Goal: Entertainment & Leisure: Consume media (video, audio)

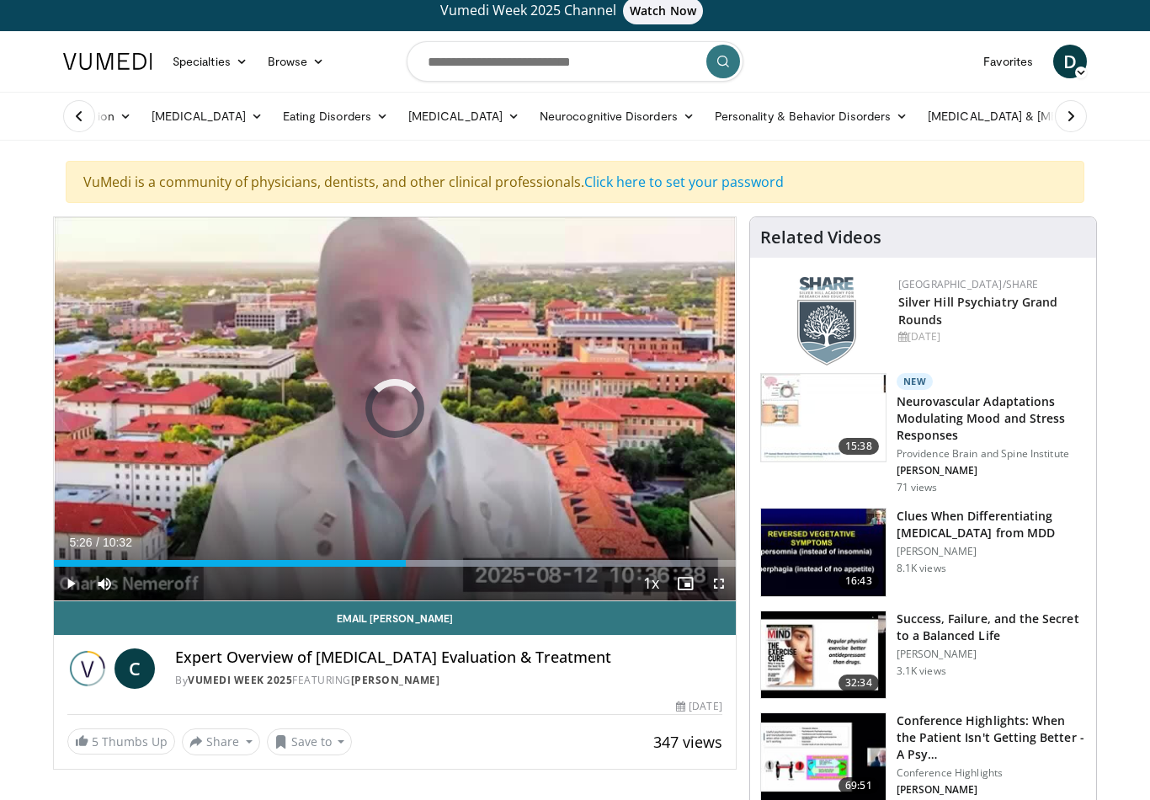
scroll to position [10, 0]
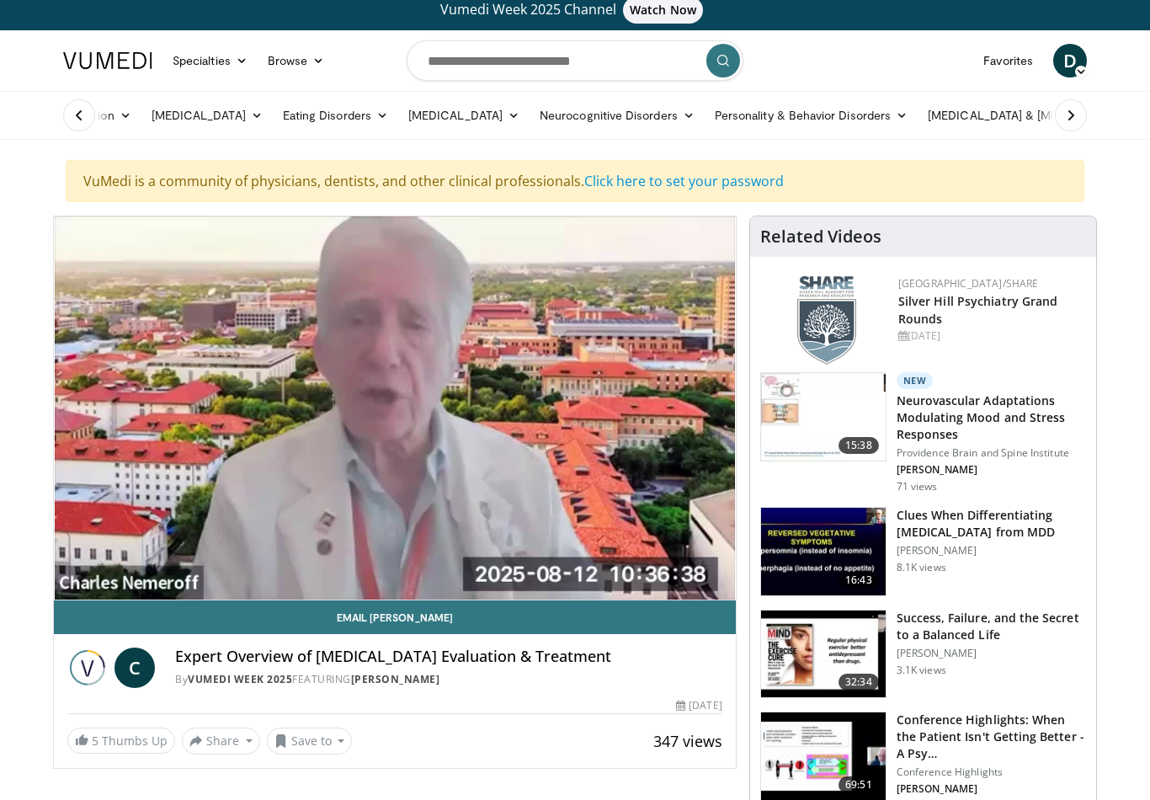
click at [293, 593] on div "Progress Bar" at bounding box center [449, 596] width 361 height 7
click at [389, 390] on div "10 seconds Tap to unmute" at bounding box center [395, 407] width 682 height 383
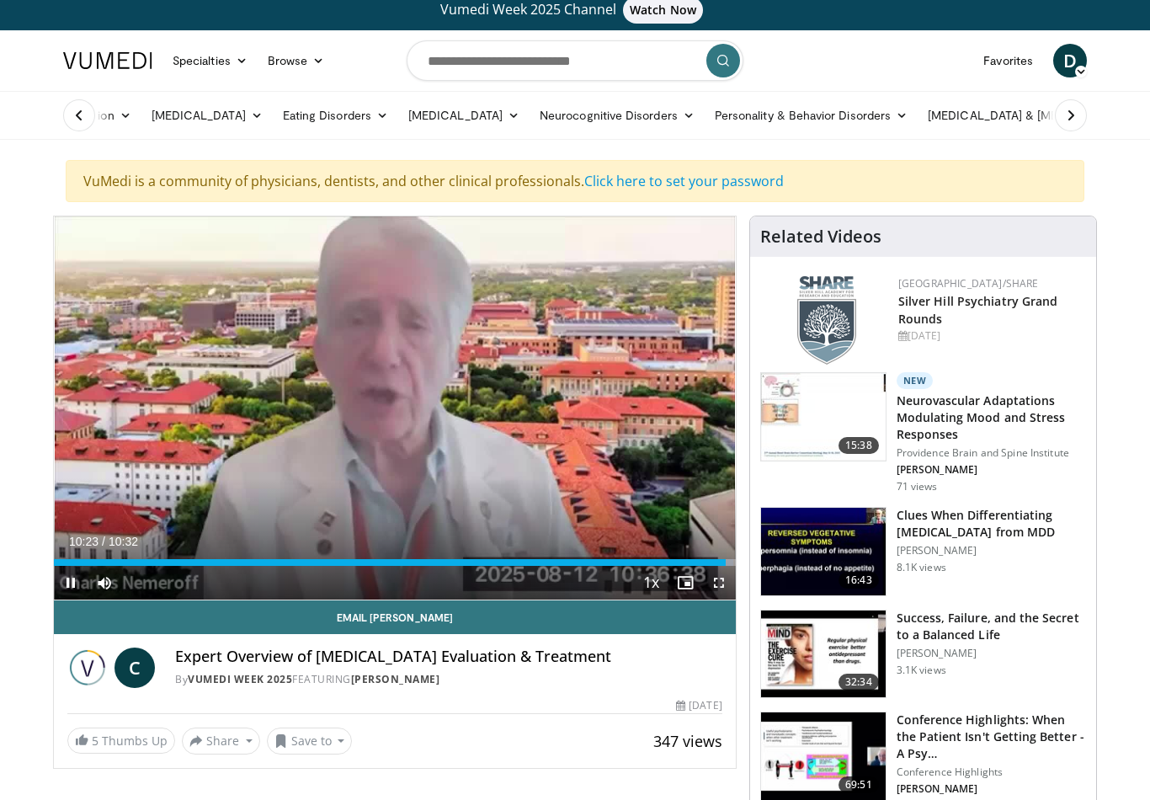
click at [389, 379] on div "10 seconds Tap to unmute" at bounding box center [395, 407] width 682 height 383
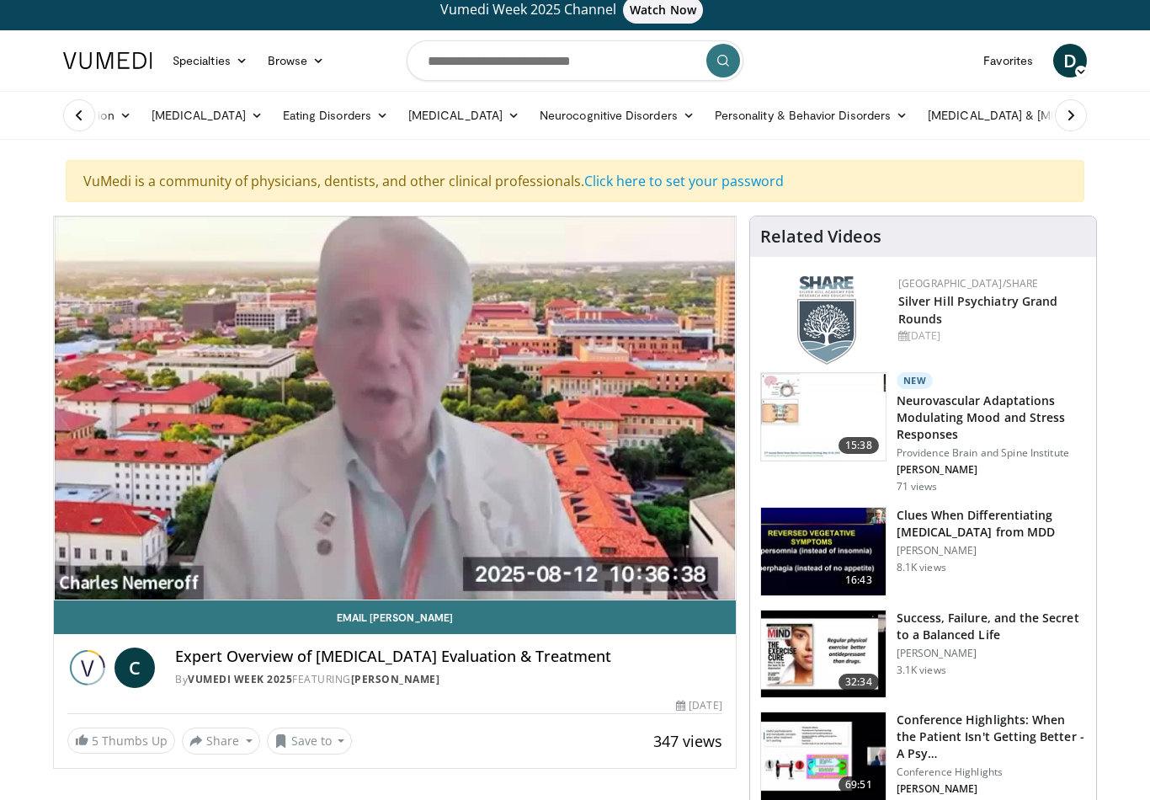
click at [397, 409] on div "10 seconds Tap to unmute" at bounding box center [395, 407] width 682 height 383
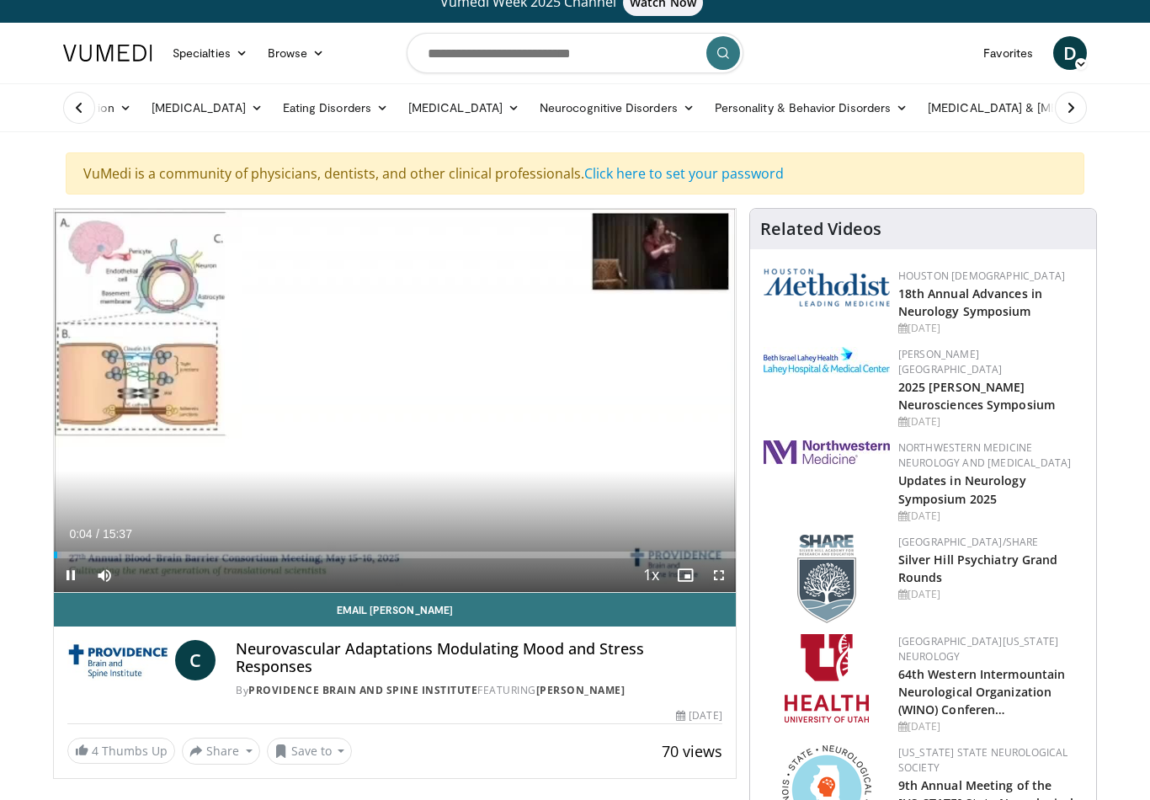
scroll to position [18, 0]
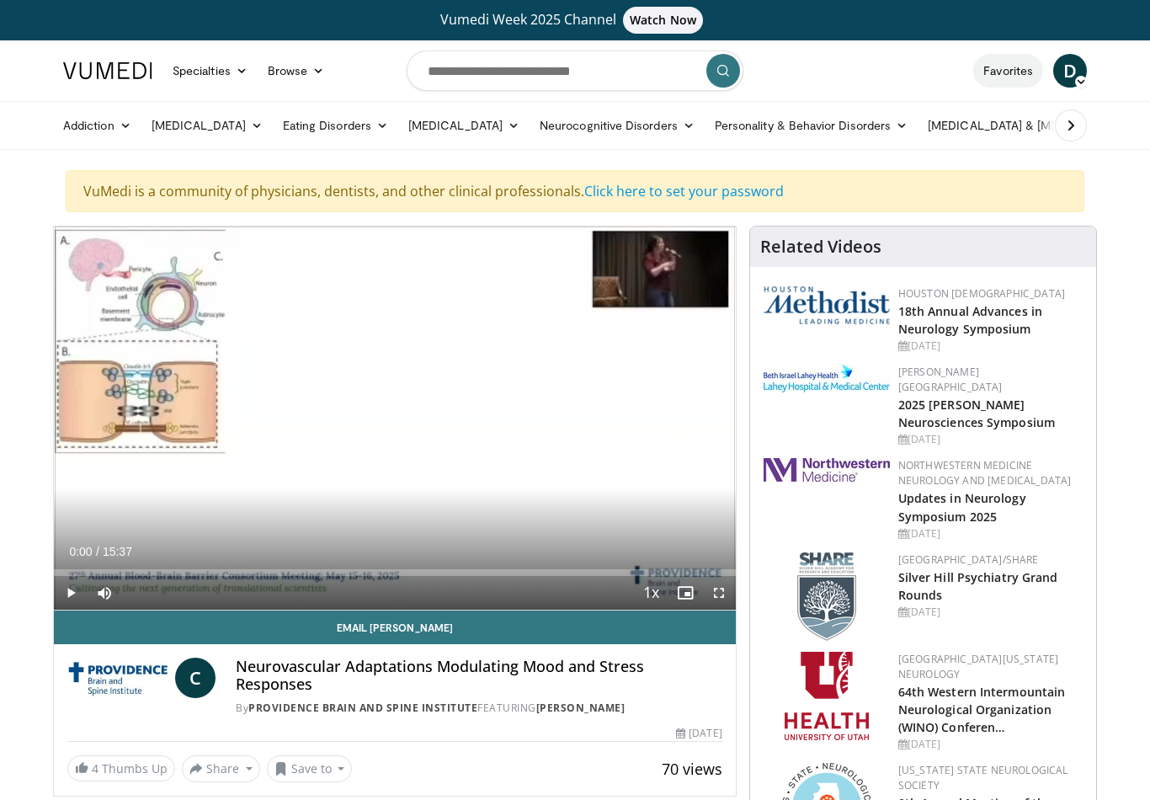
click at [989, 82] on link "Favorites" at bounding box center [1008, 71] width 70 height 34
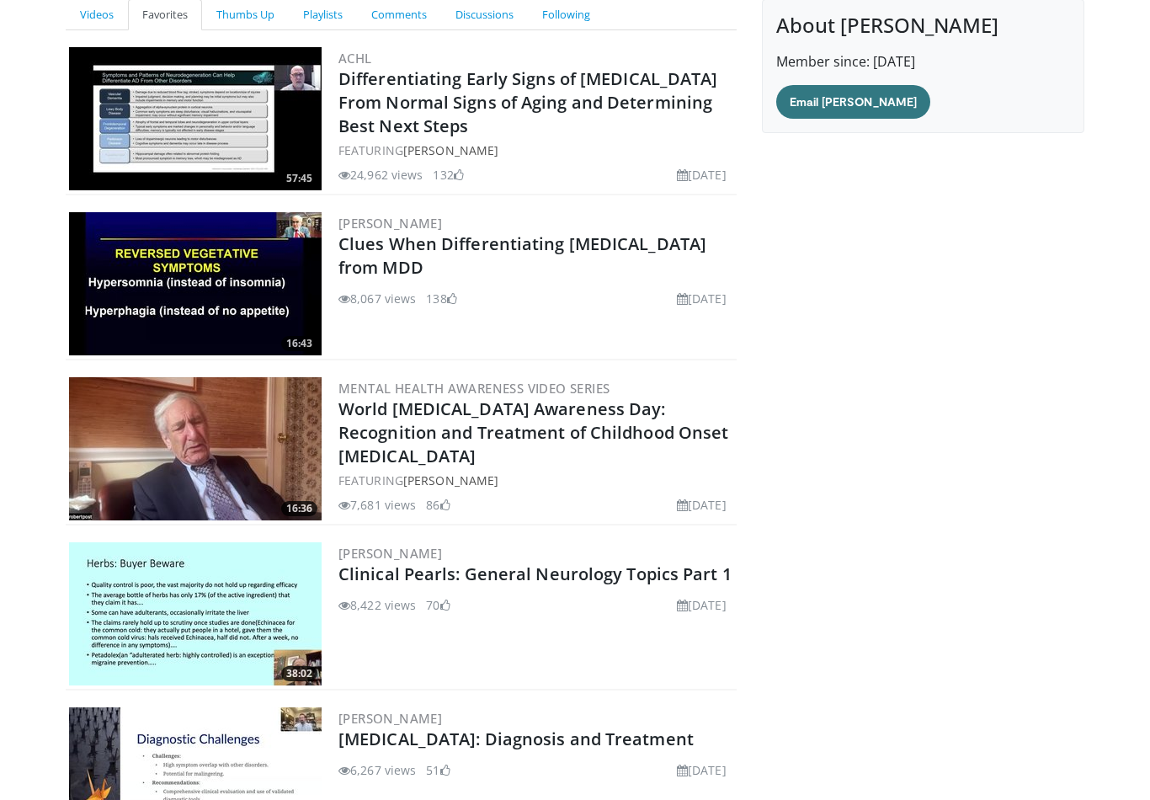
scroll to position [274, 0]
click at [230, 308] on img at bounding box center [195, 283] width 253 height 143
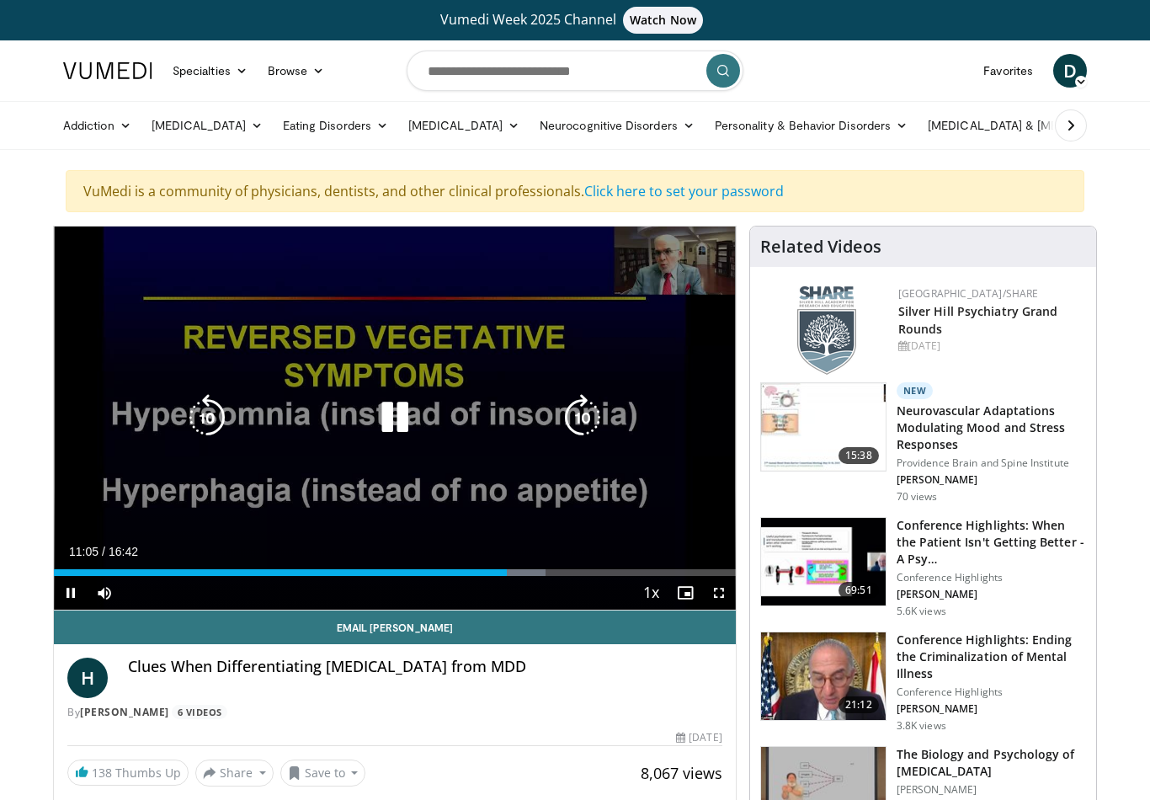
click at [405, 413] on icon "Video Player" at bounding box center [394, 417] width 47 height 47
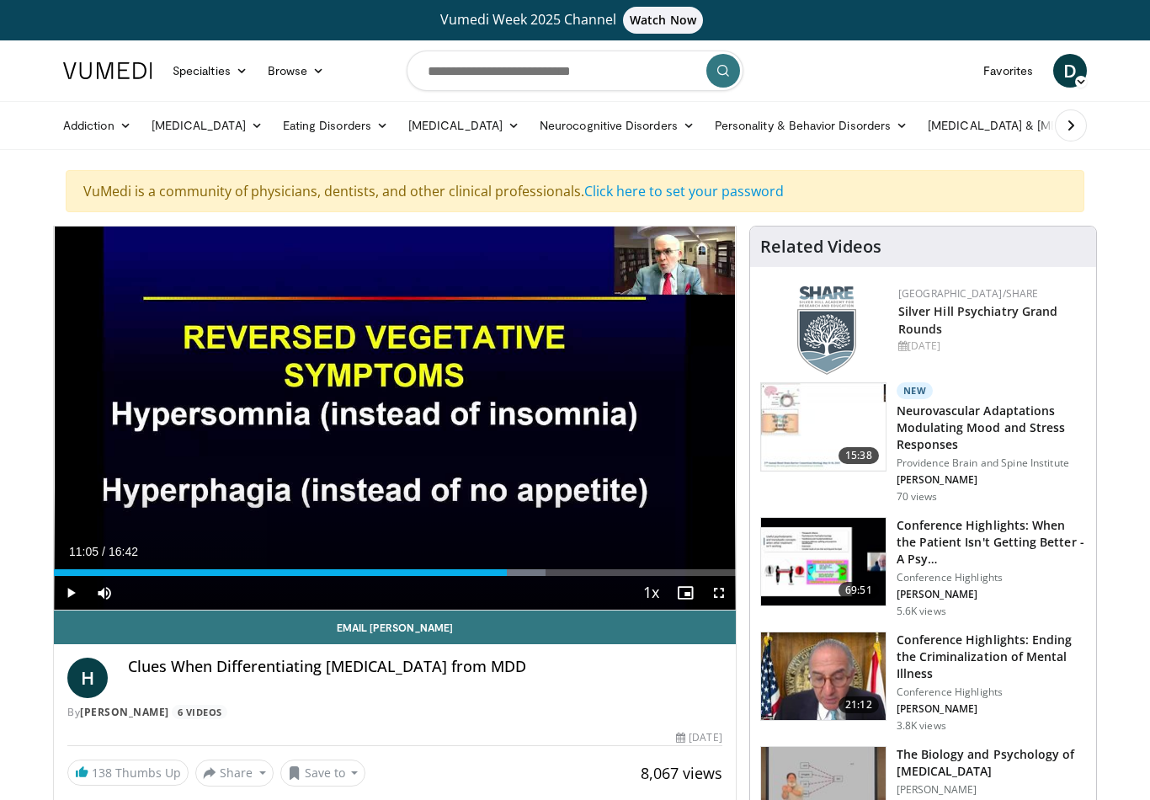
click at [468, 587] on div "Current Time 11:05 / Duration 16:42 Play Skip Backward Skip Forward Mute Loaded…" at bounding box center [395, 593] width 682 height 34
click at [482, 569] on div "Progress Bar" at bounding box center [451, 572] width 189 height 7
click at [464, 553] on div "Current Time 10:32 / Duration 16:42" at bounding box center [395, 551] width 682 height 15
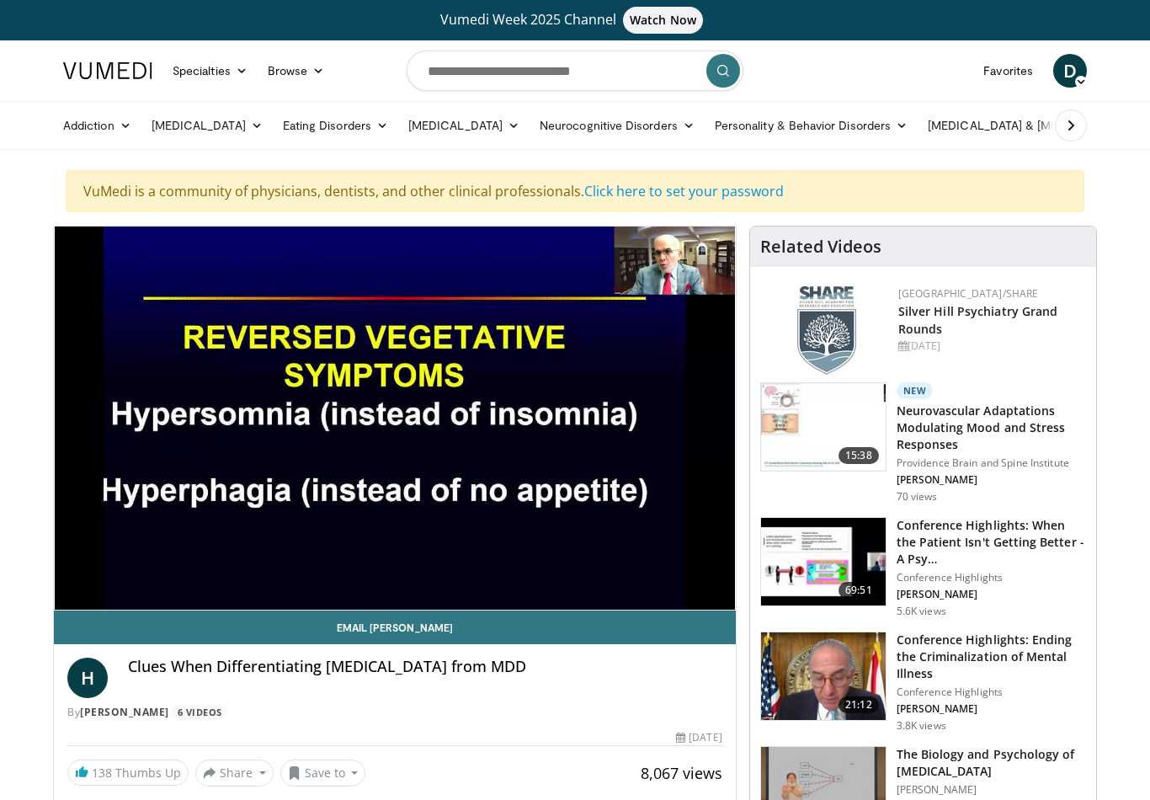
click at [472, 542] on div "10 seconds Tap to unmute" at bounding box center [395, 417] width 682 height 383
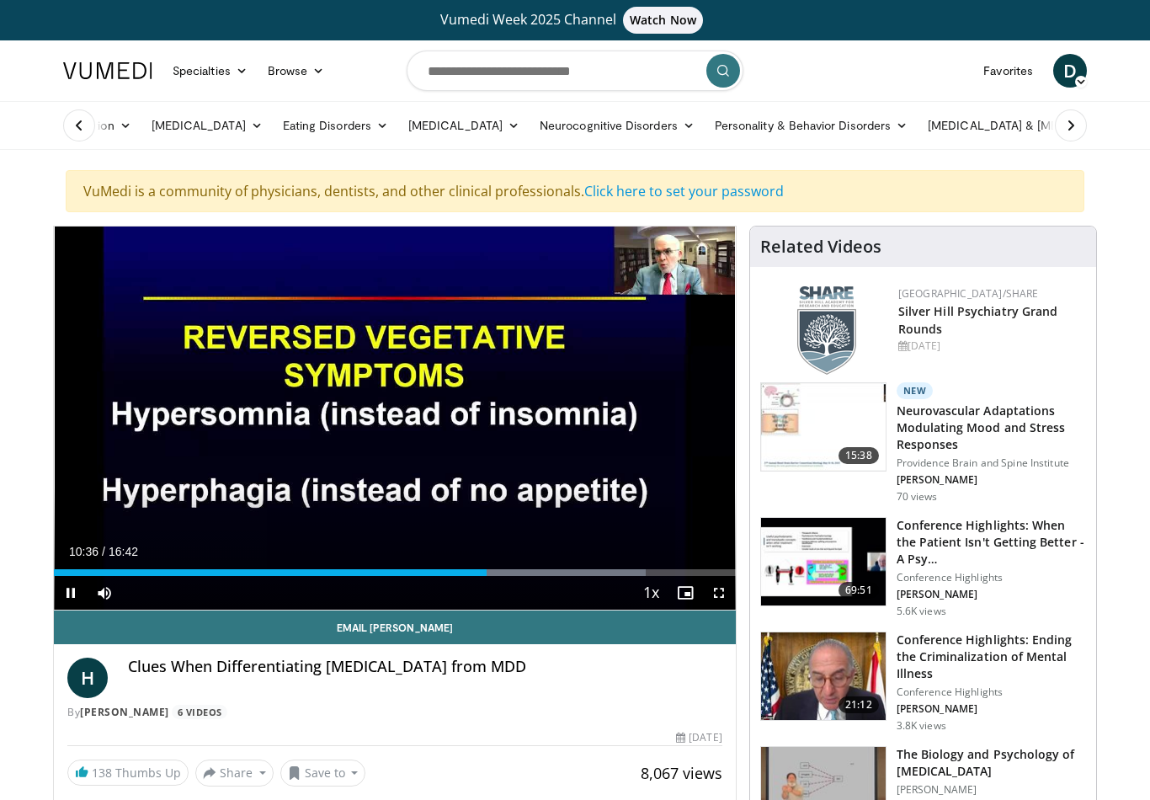
click at [451, 561] on div "Loaded : 86.77%" at bounding box center [395, 568] width 682 height 16
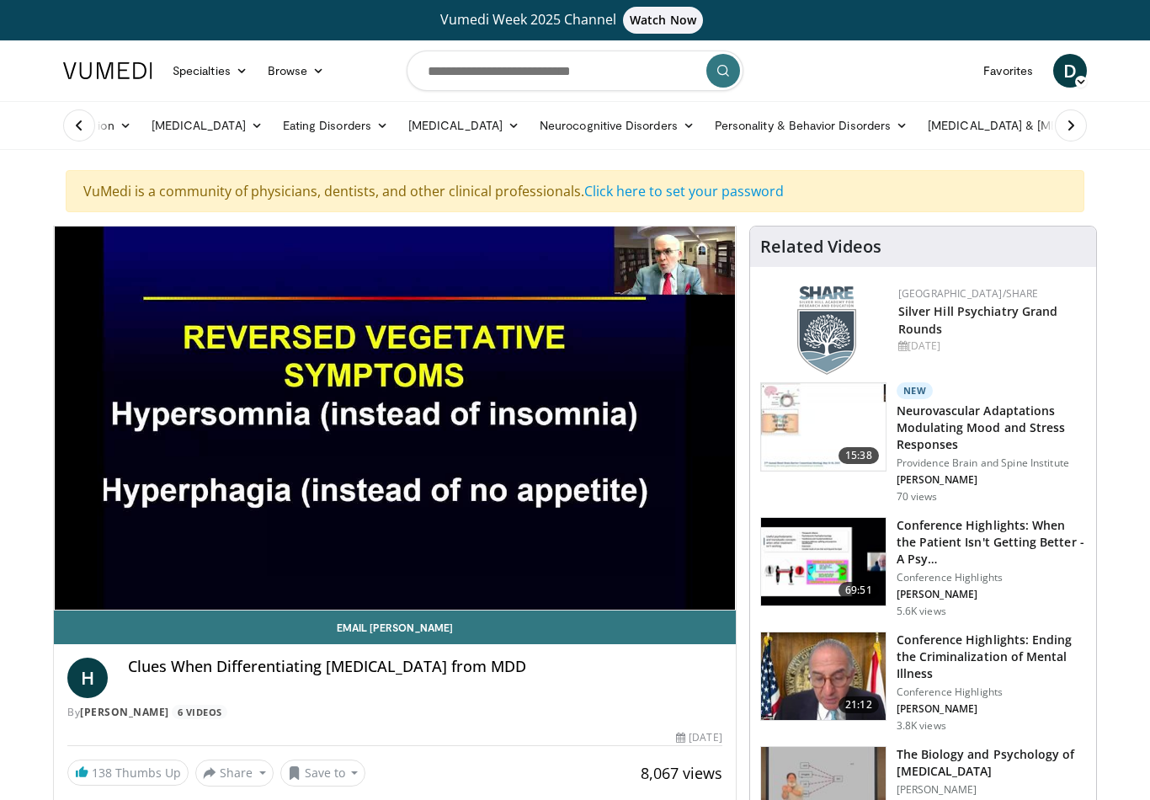
click at [163, 578] on div "Current Time 15:30 / Duration 16:42" at bounding box center [395, 585] width 682 height 15
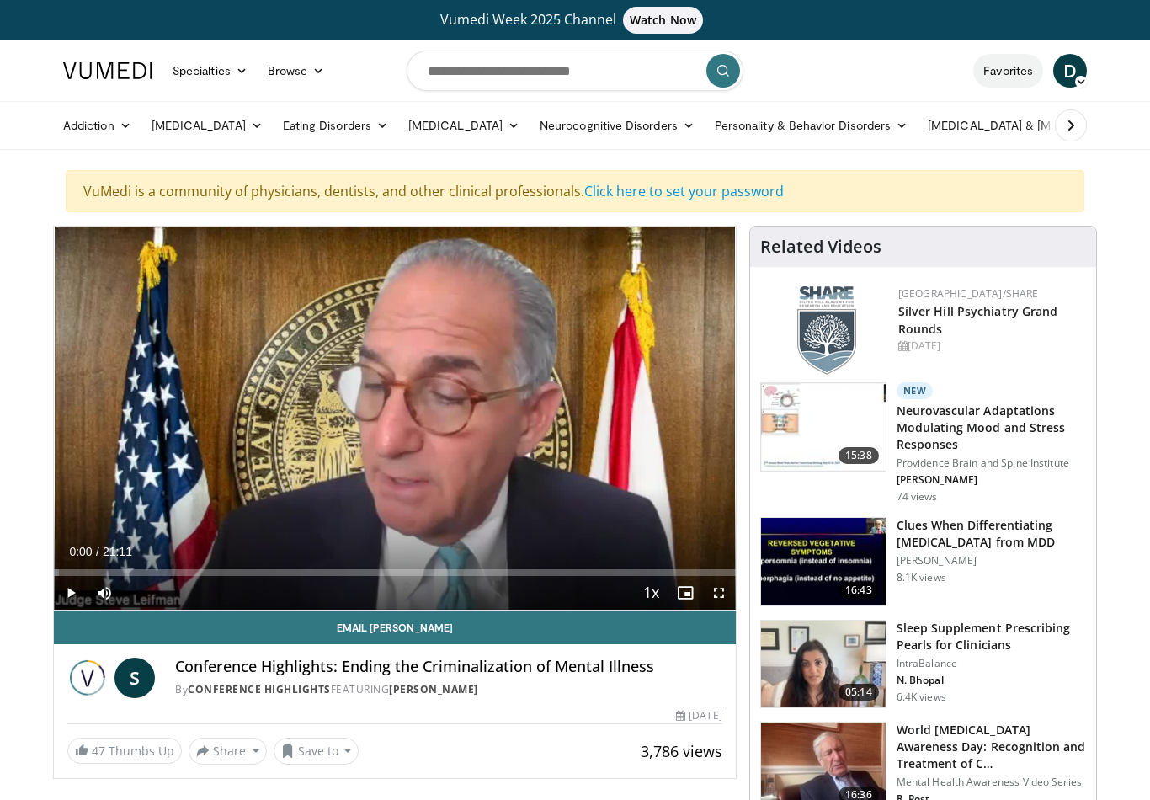
click at [1006, 76] on link "Favorites" at bounding box center [1008, 71] width 70 height 34
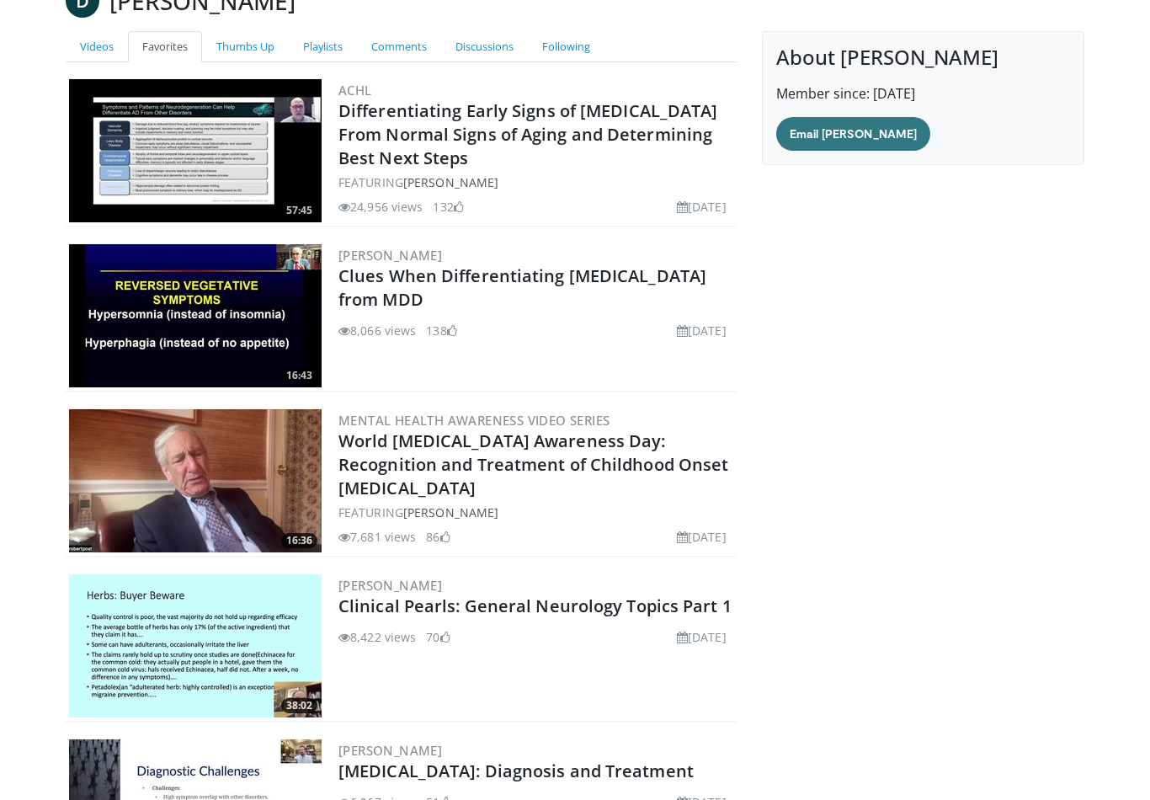
scroll to position [242, 0]
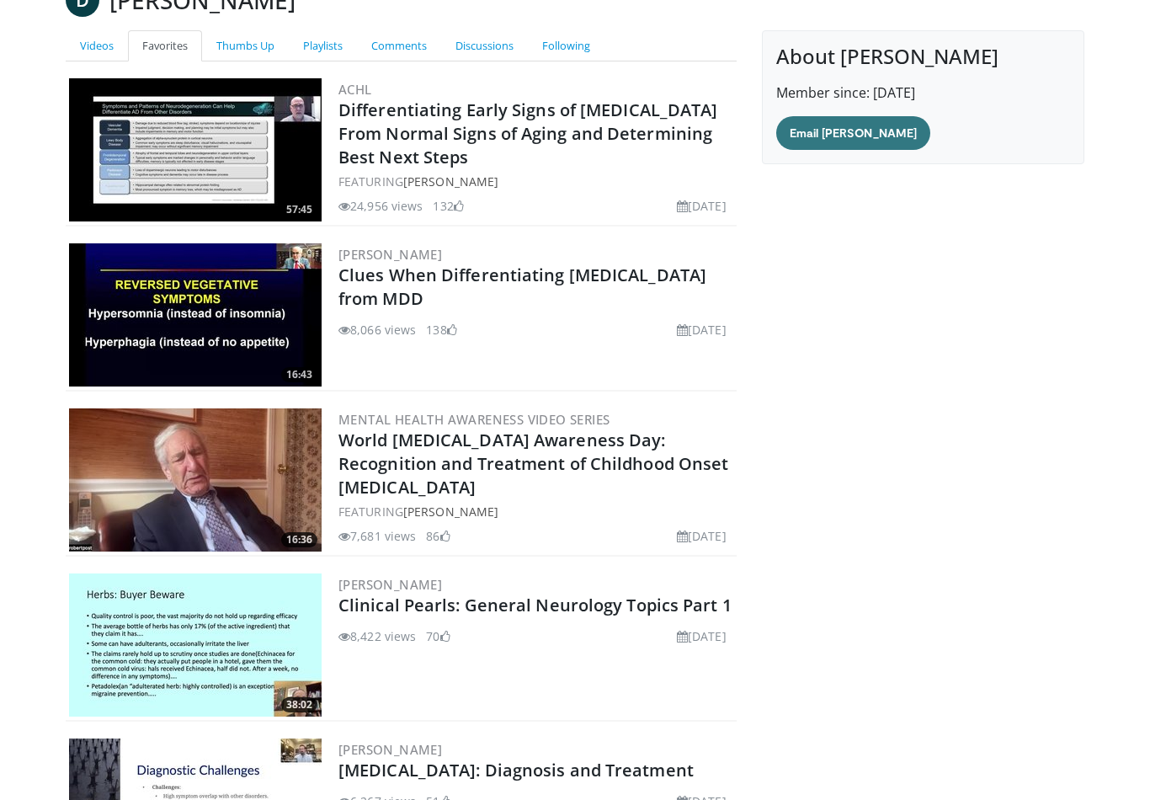
click at [246, 479] on img at bounding box center [195, 479] width 253 height 143
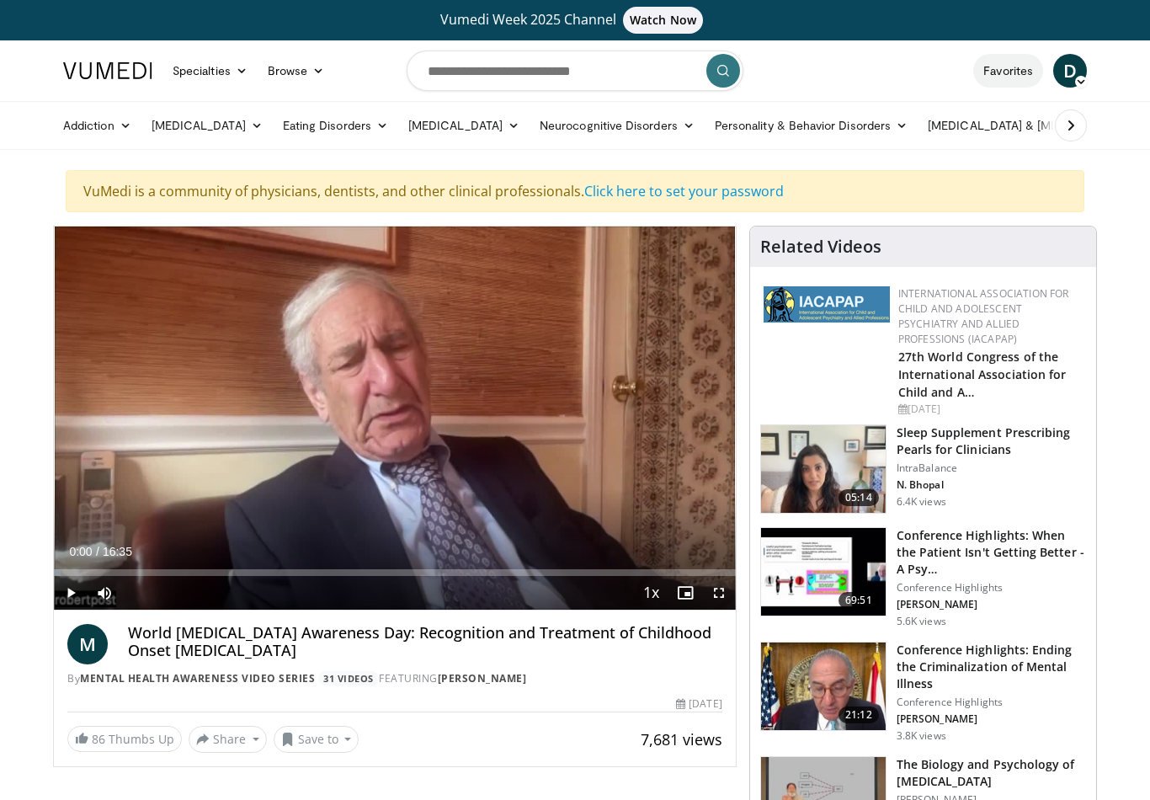
click at [1010, 61] on link "Favorites" at bounding box center [1008, 71] width 70 height 34
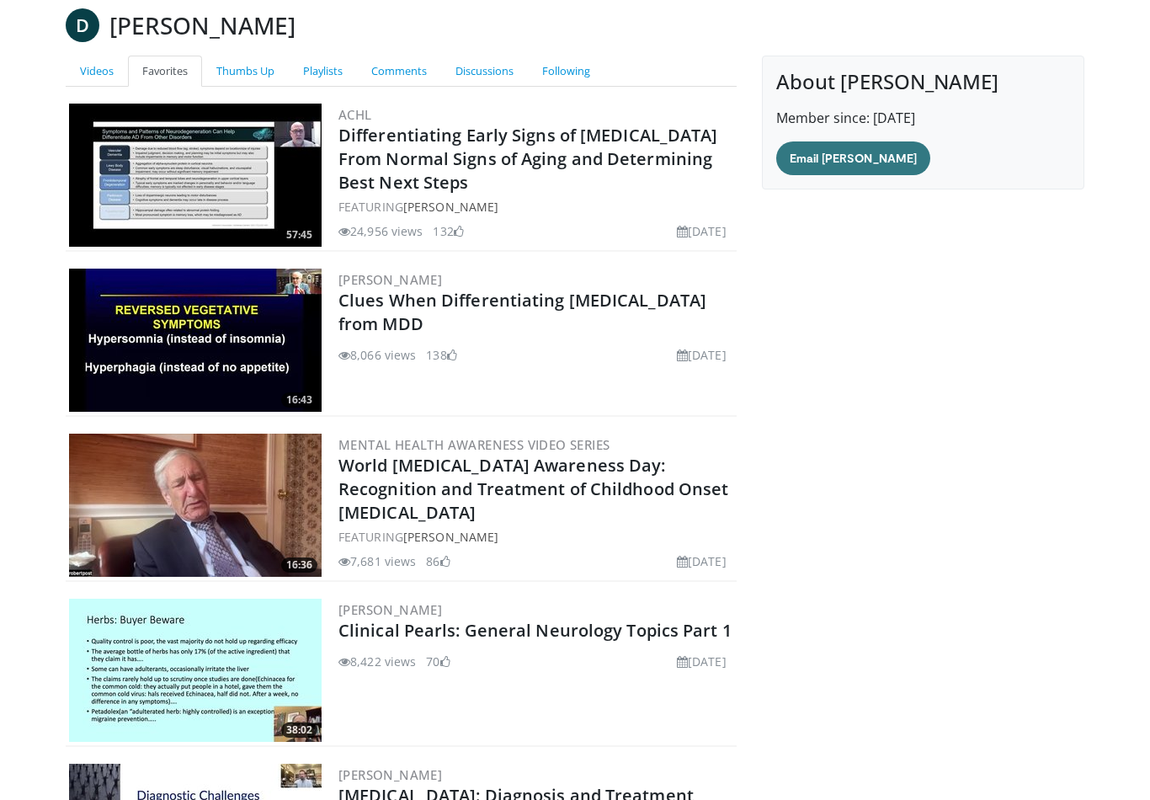
scroll to position [333, 0]
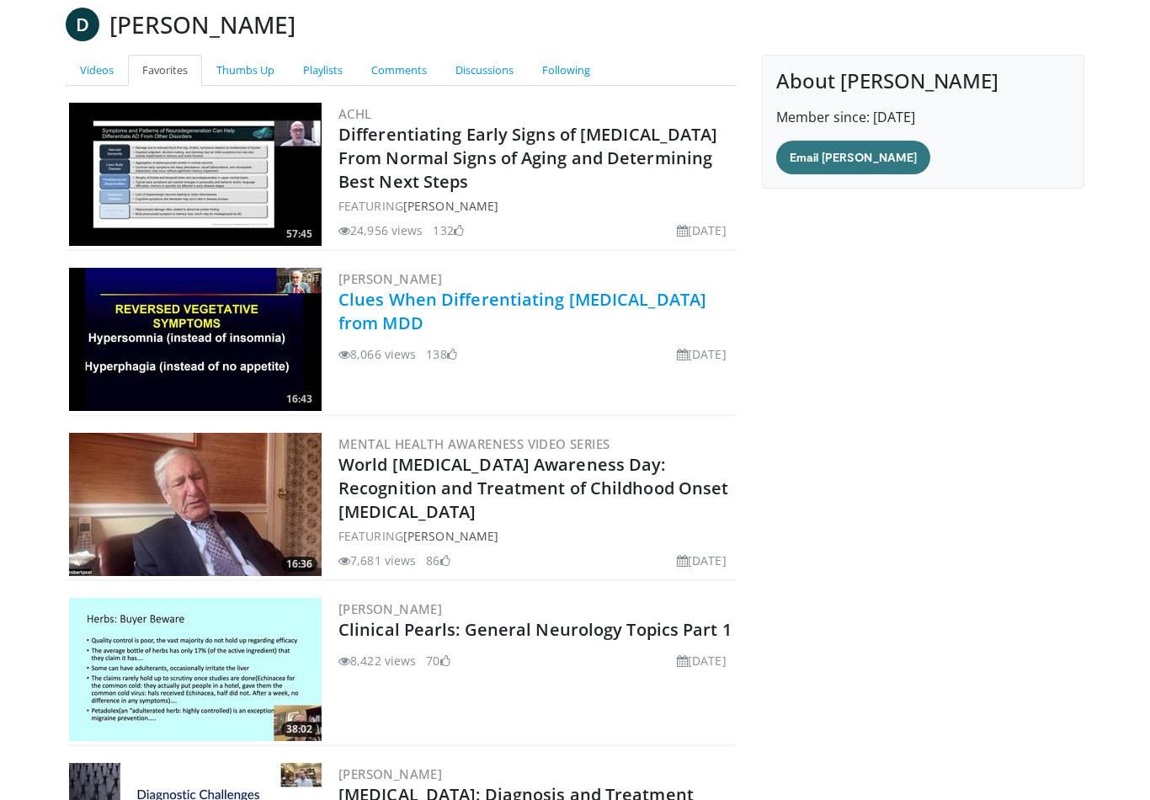
click at [536, 309] on link "Clues When Differentiating [MEDICAL_DATA] from MDD" at bounding box center [522, 312] width 368 height 46
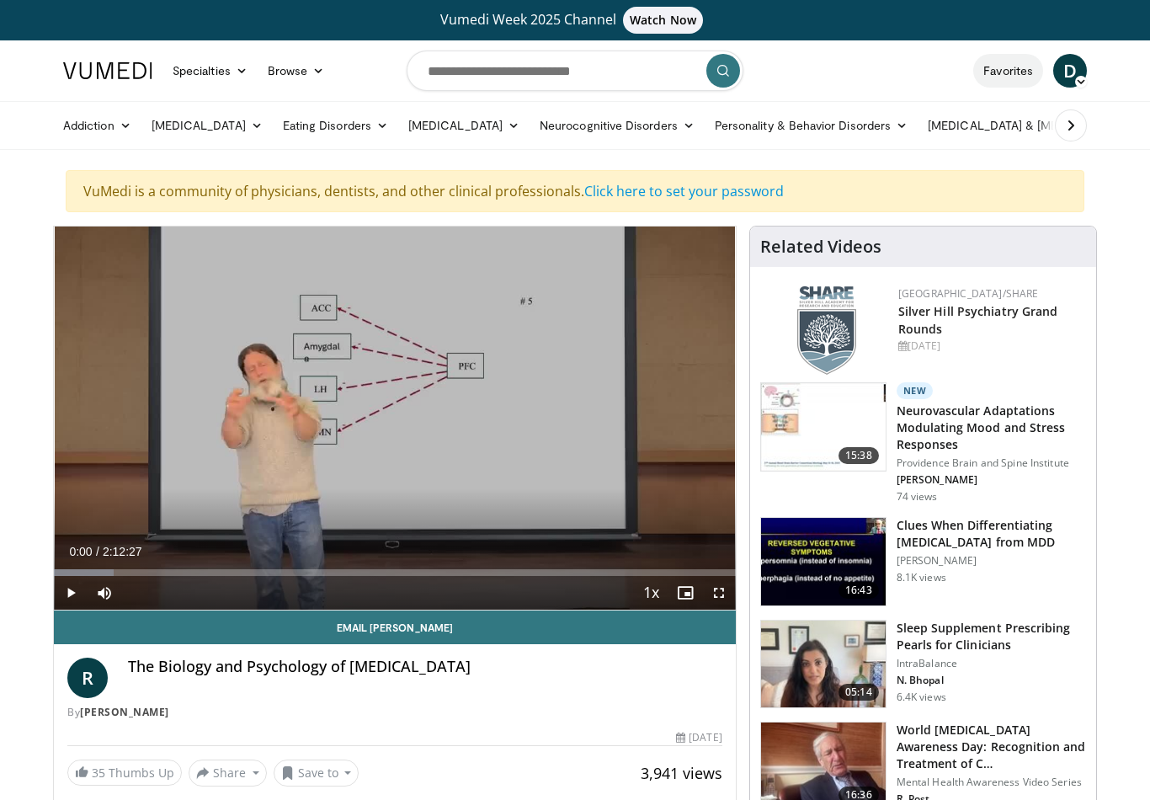
click at [989, 68] on link "Favorites" at bounding box center [1008, 71] width 70 height 34
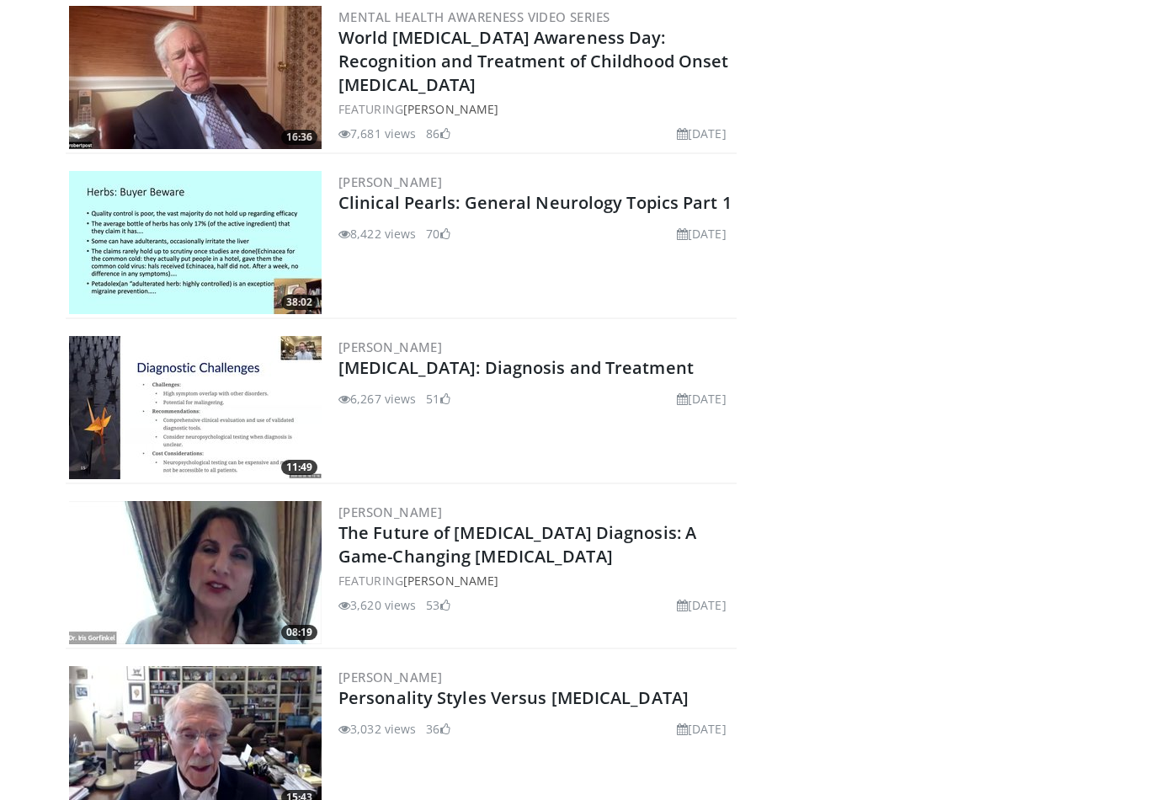
scroll to position [645, 0]
click at [225, 410] on img at bounding box center [195, 407] width 253 height 143
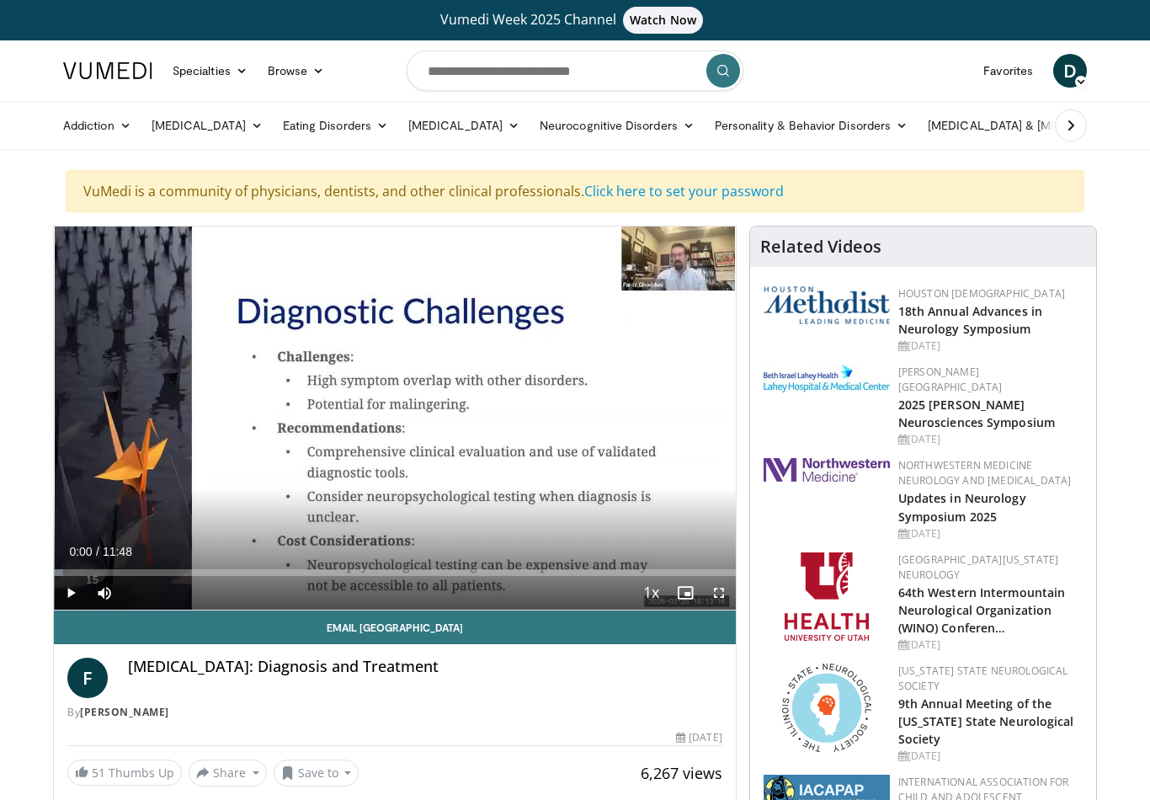
click at [77, 585] on span "Video Player" at bounding box center [71, 593] width 34 height 34
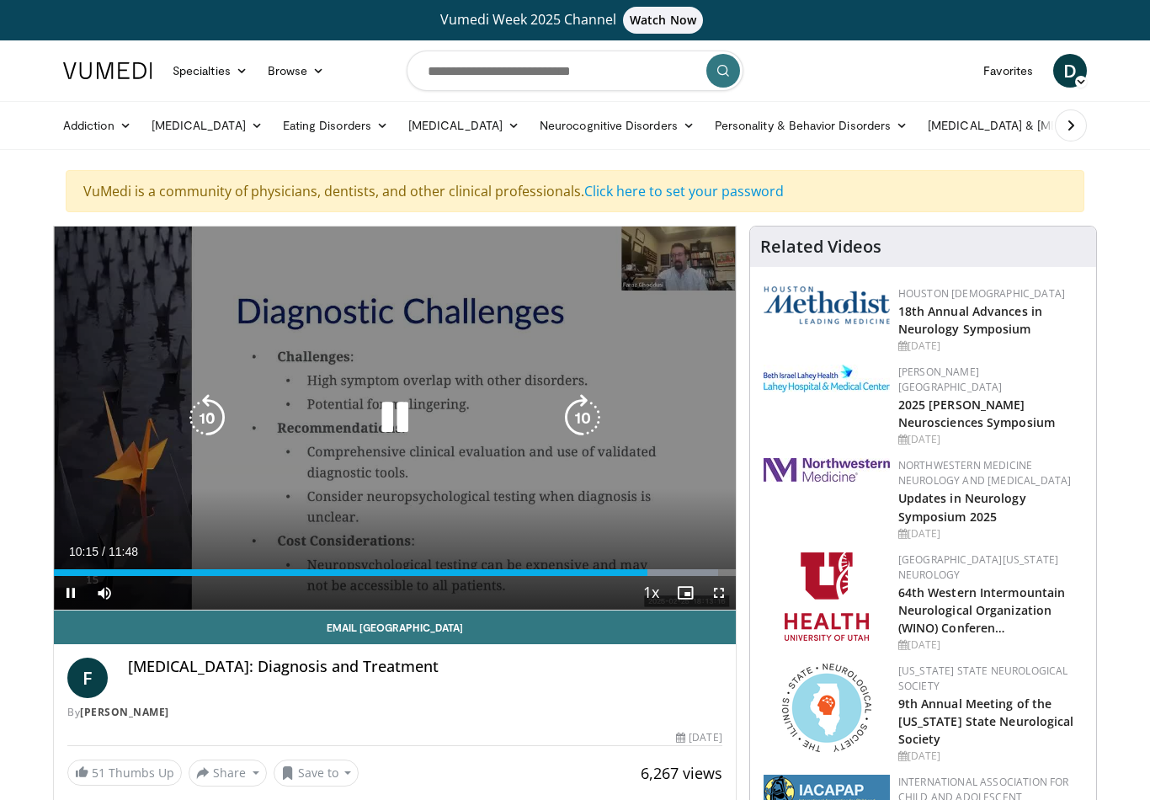
click at [402, 414] on icon "Video Player" at bounding box center [394, 417] width 47 height 47
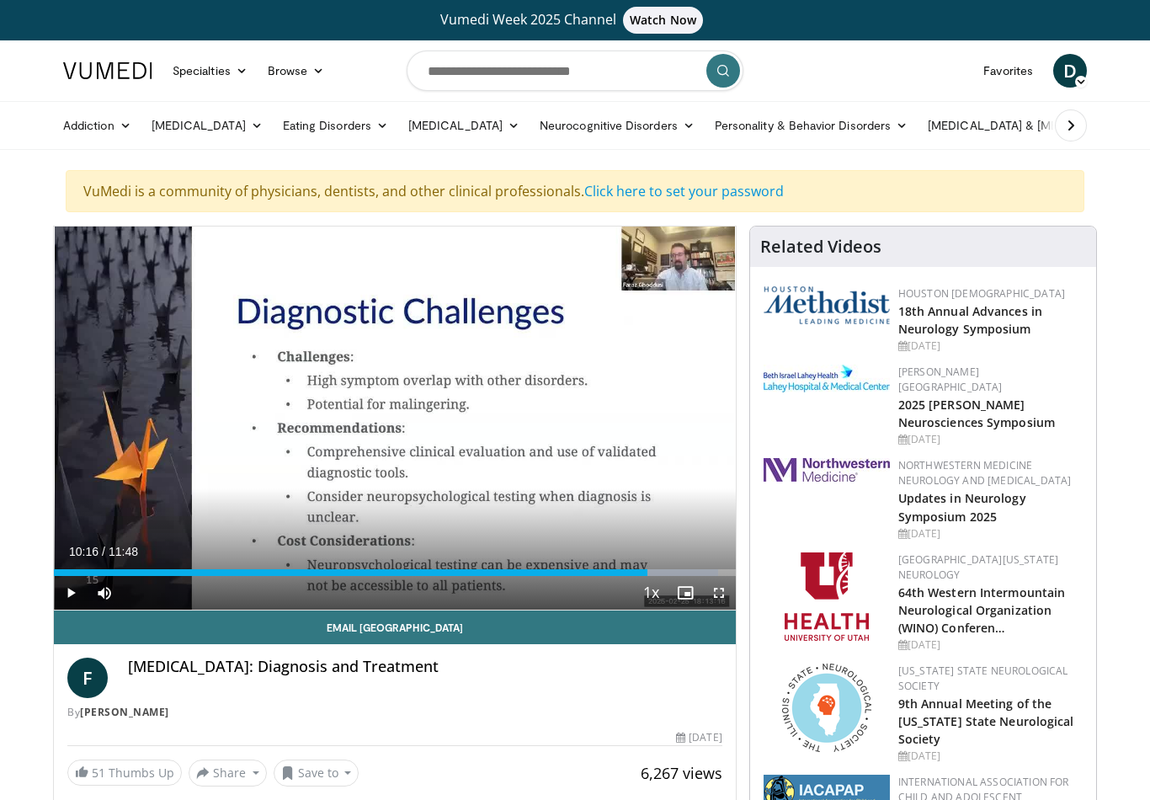
click at [601, 574] on div "Progress Bar" at bounding box center [351, 572] width 594 height 7
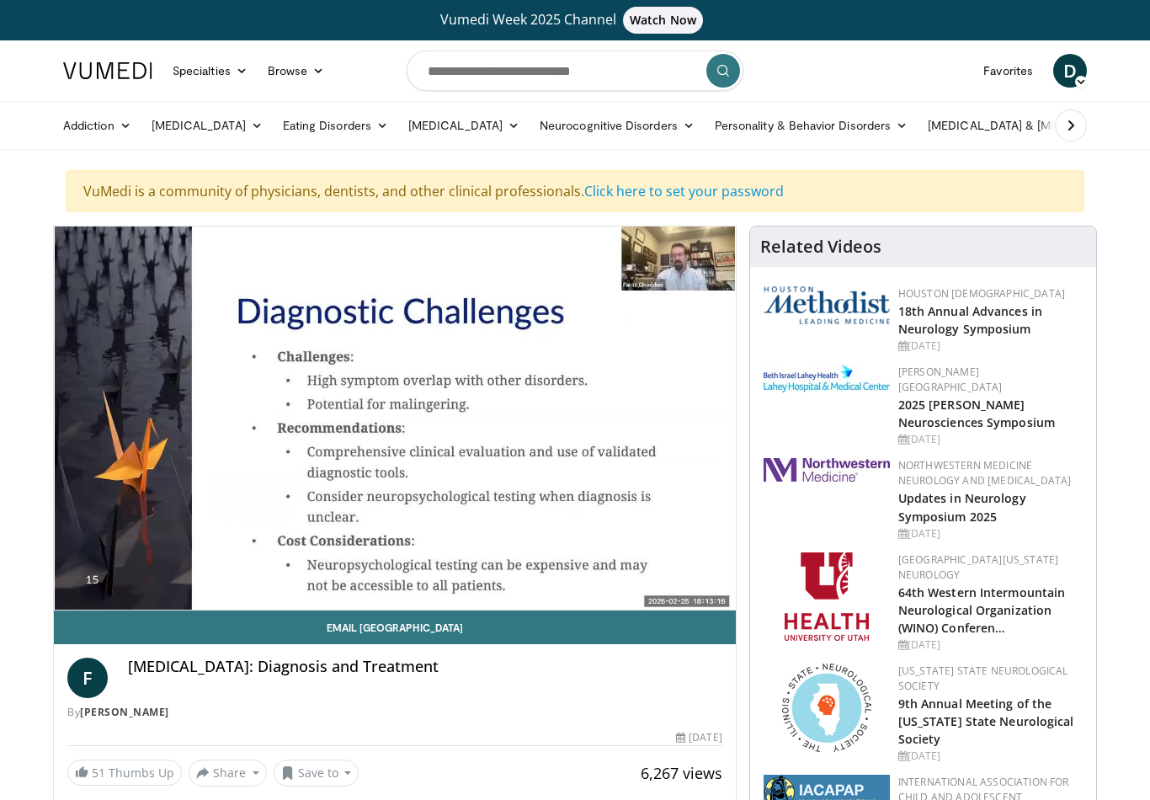
click at [613, 603] on div "Progress Bar" at bounding box center [395, 606] width 682 height 7
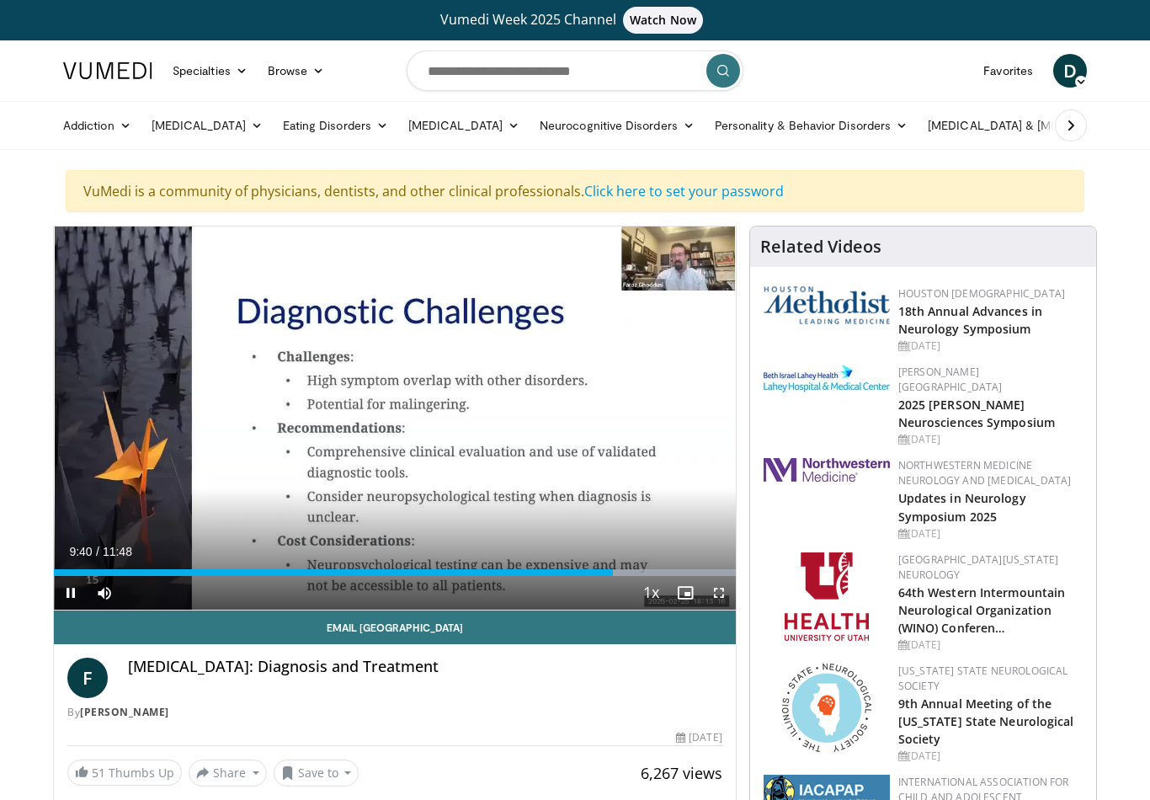
click at [589, 573] on div "Progress Bar" at bounding box center [333, 572] width 559 height 7
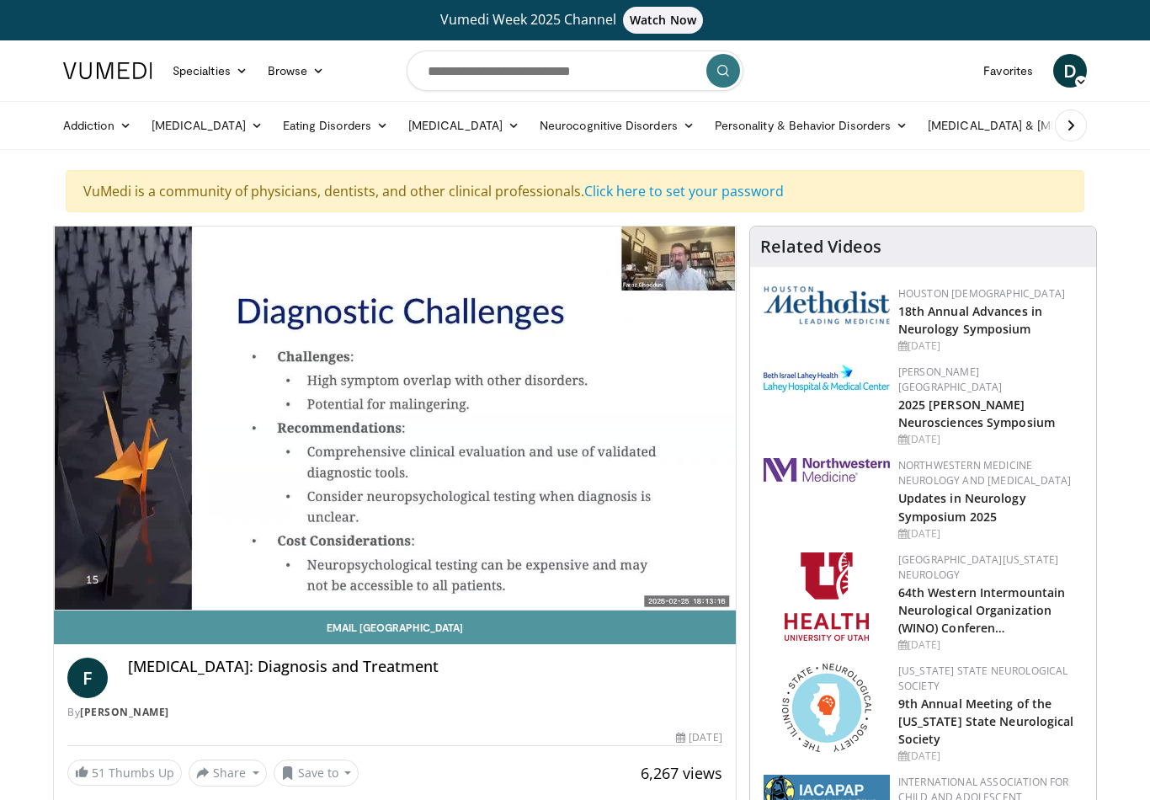
click at [557, 615] on link "Email Faraz" at bounding box center [395, 627] width 682 height 34
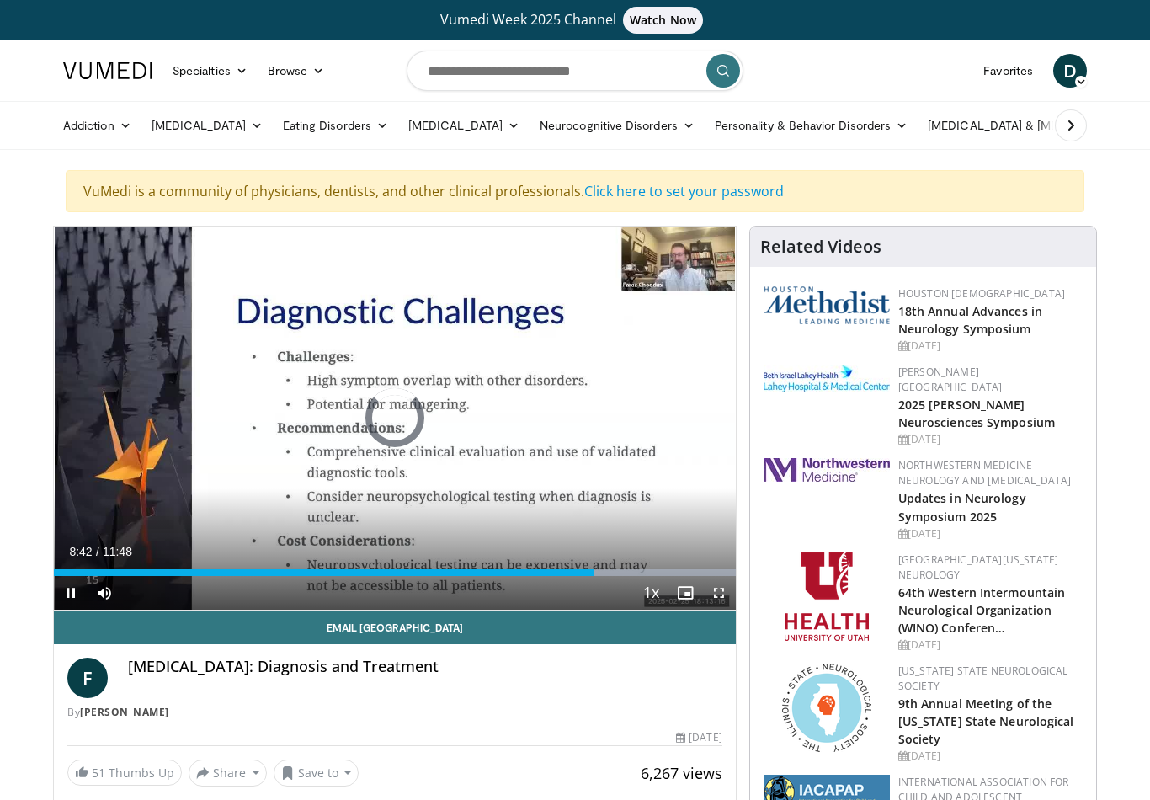
click at [557, 575] on div "Progress Bar" at bounding box center [324, 572] width 540 height 7
